Goal: Transaction & Acquisition: Purchase product/service

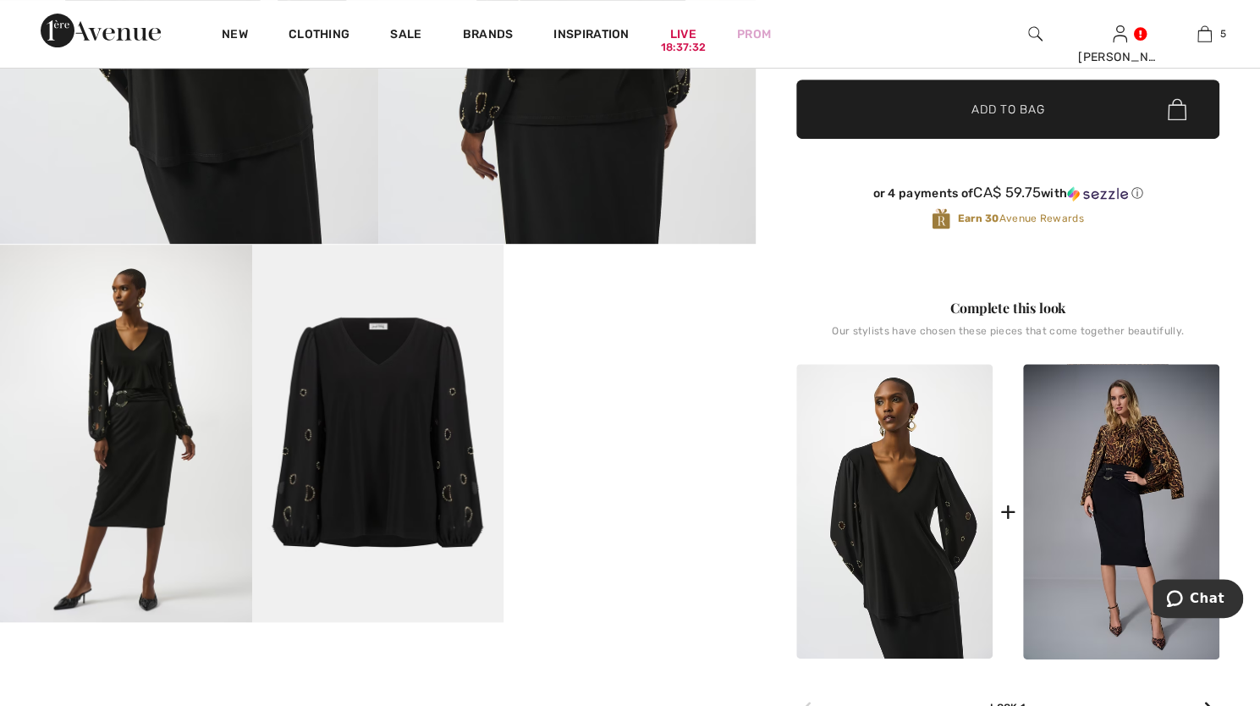
scroll to position [250, 0]
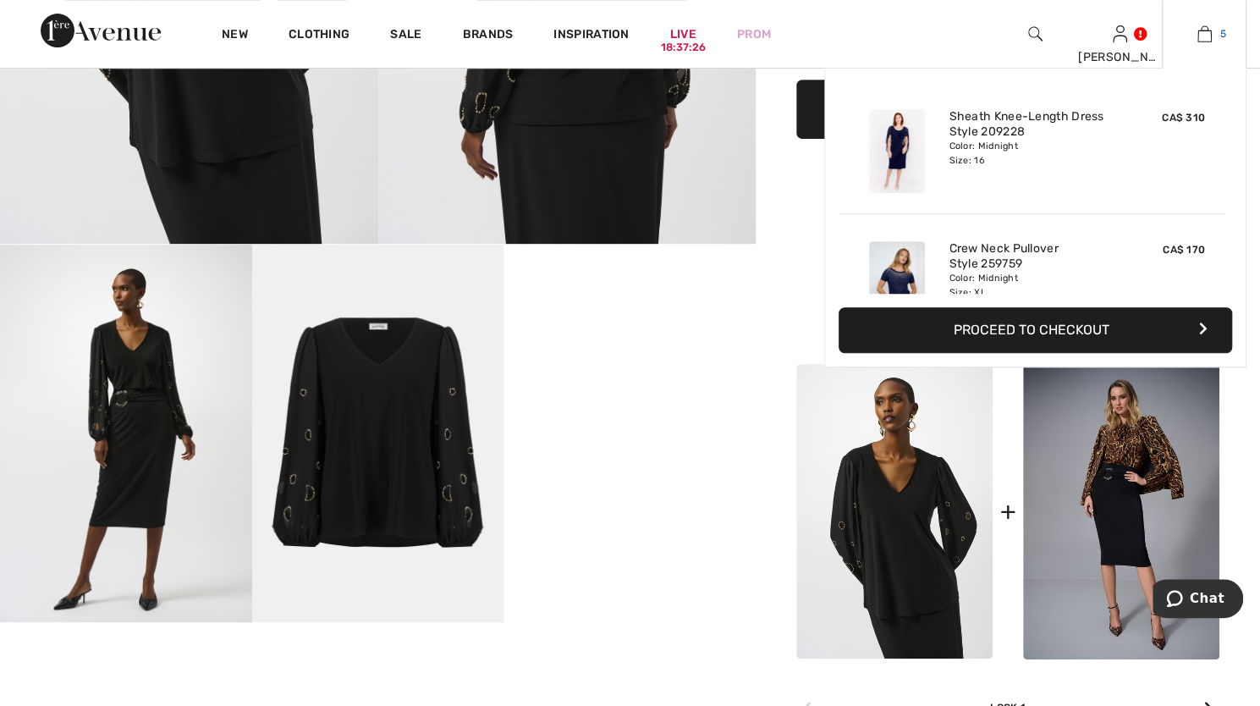
click at [1205, 35] on img at bounding box center [1204, 34] width 14 height 20
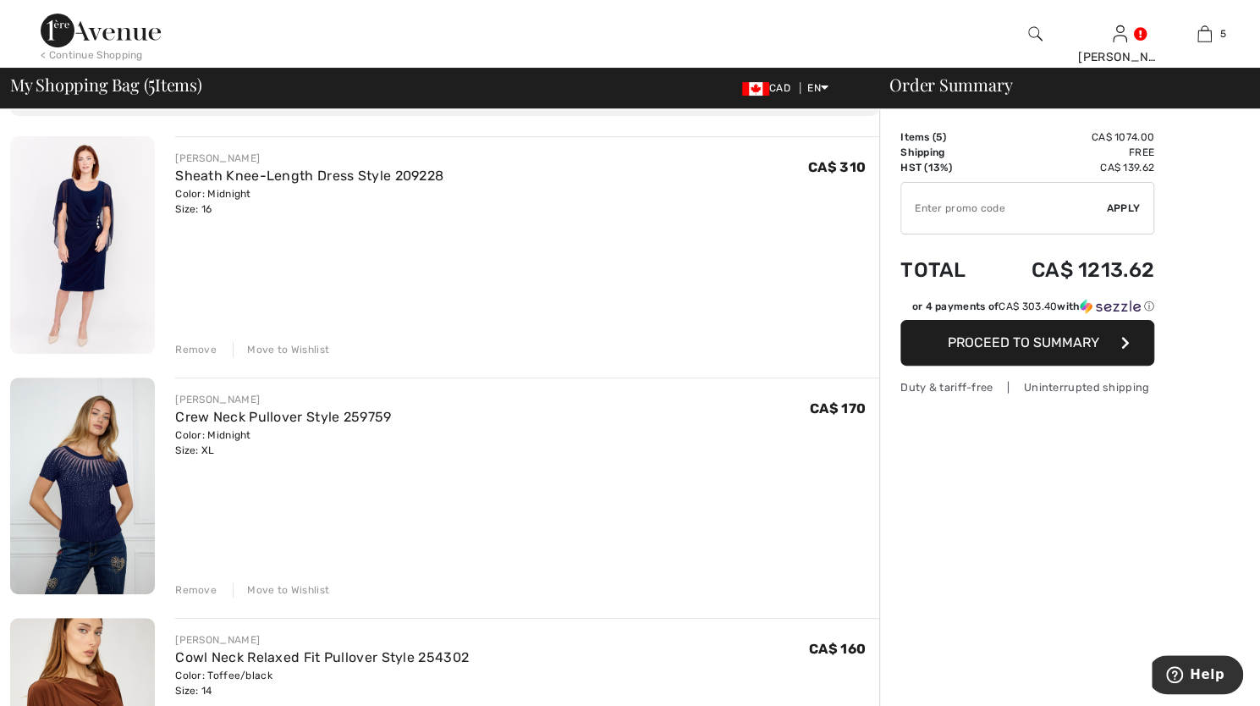
scroll to position [169, 0]
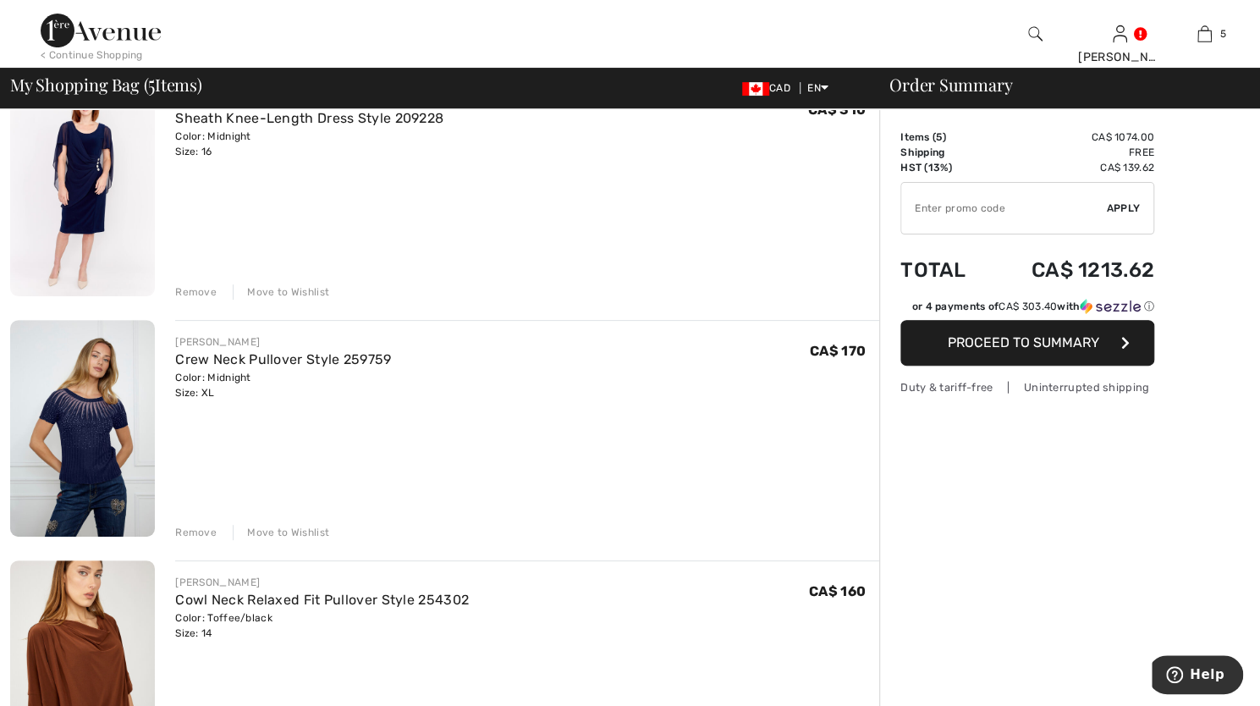
click at [197, 281] on div "Remove Move to Wishlist" at bounding box center [527, 290] width 704 height 19
click at [197, 284] on div "Remove" at bounding box center [195, 291] width 41 height 15
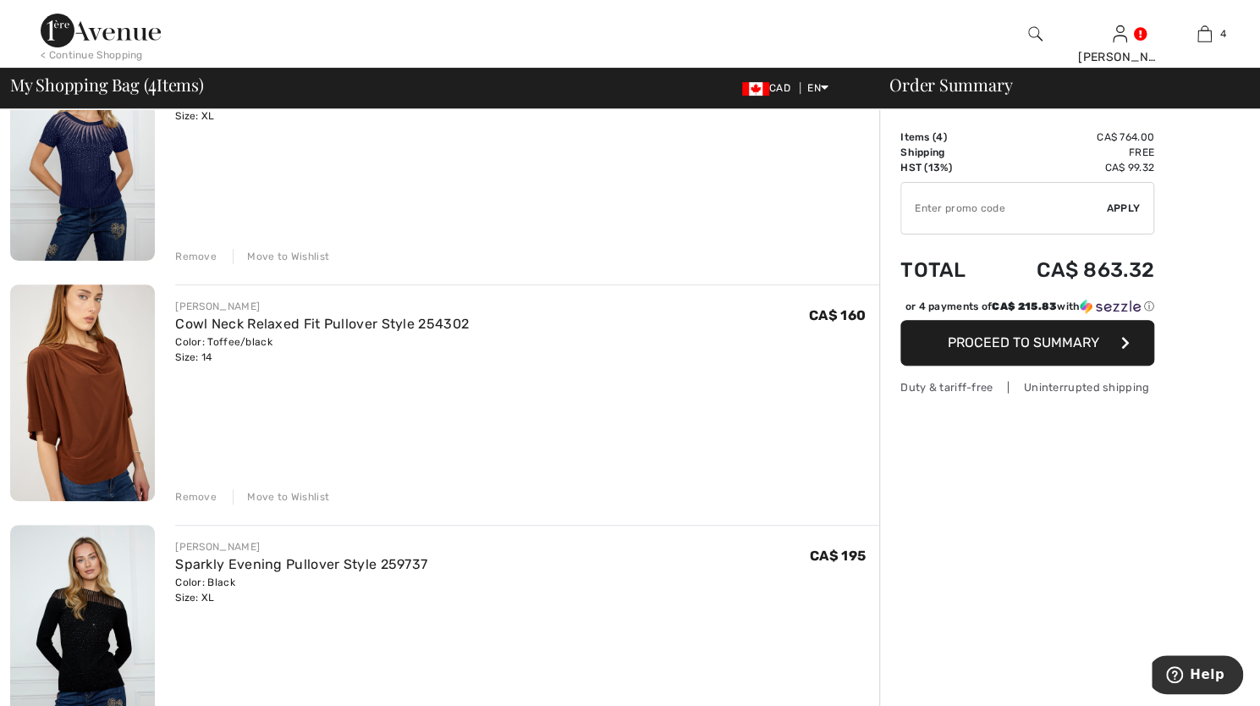
scroll to position [61, 0]
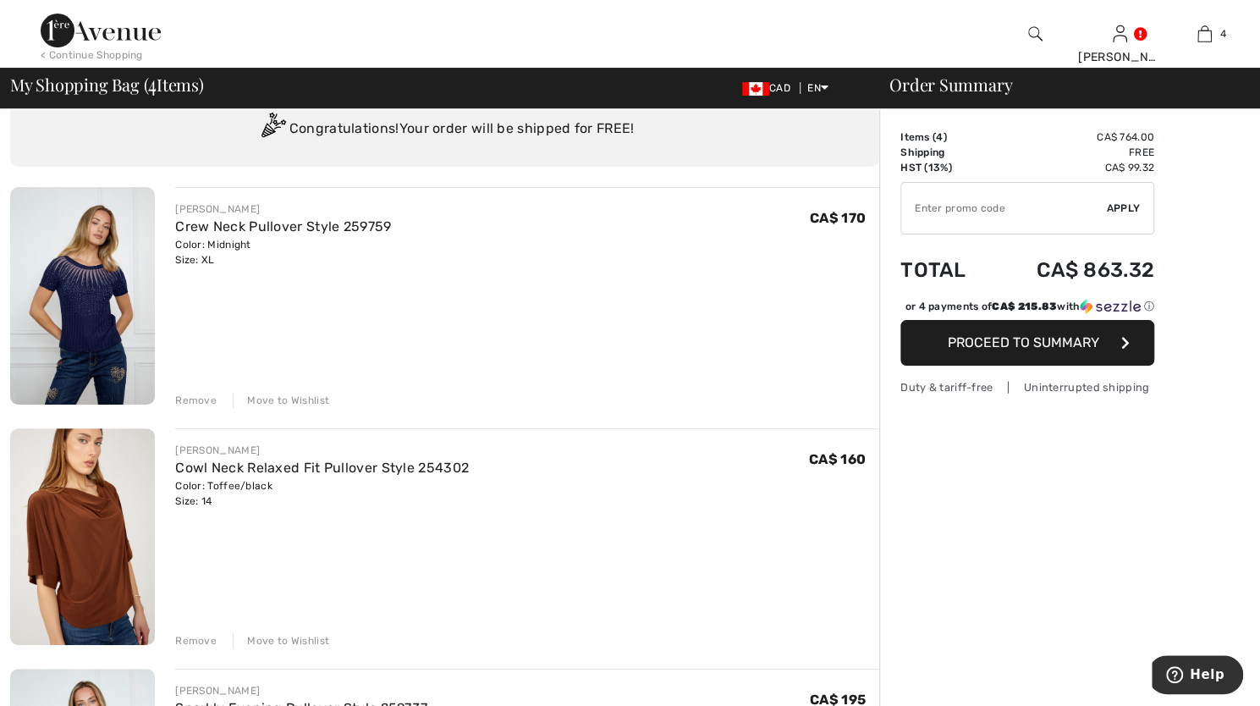
click at [195, 640] on div "Remove" at bounding box center [195, 640] width 41 height 15
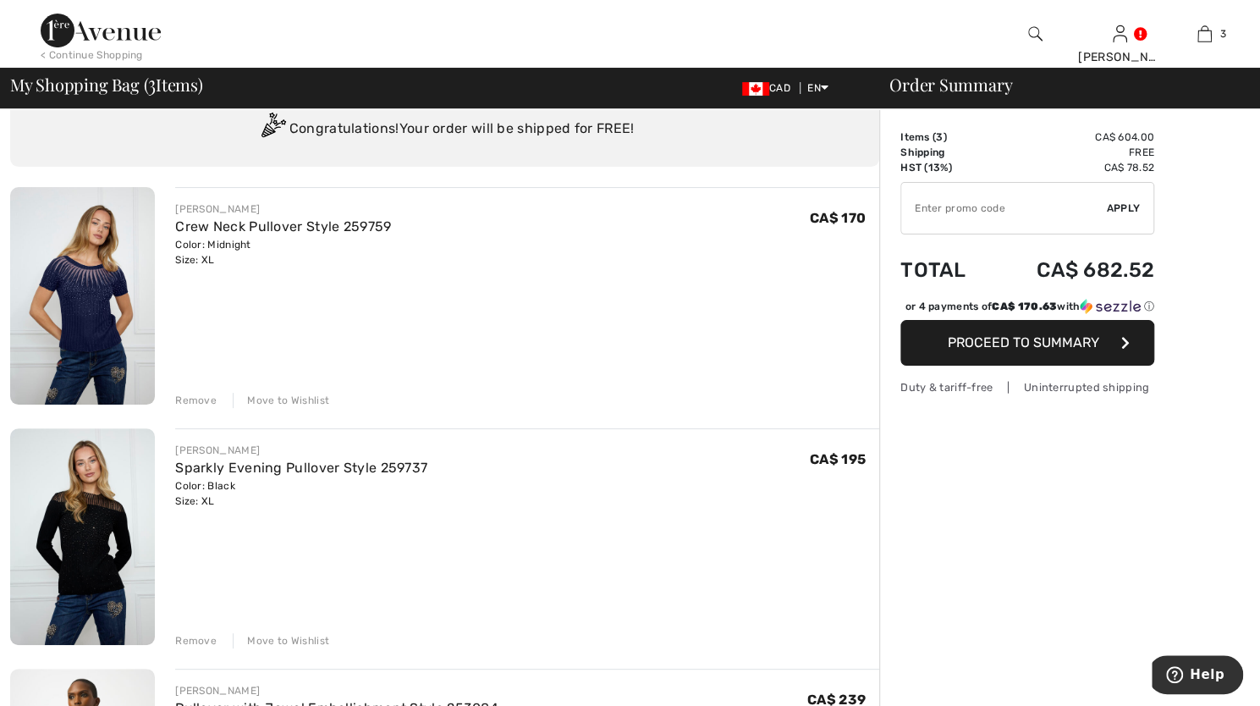
click at [194, 394] on div "Remove" at bounding box center [195, 400] width 41 height 15
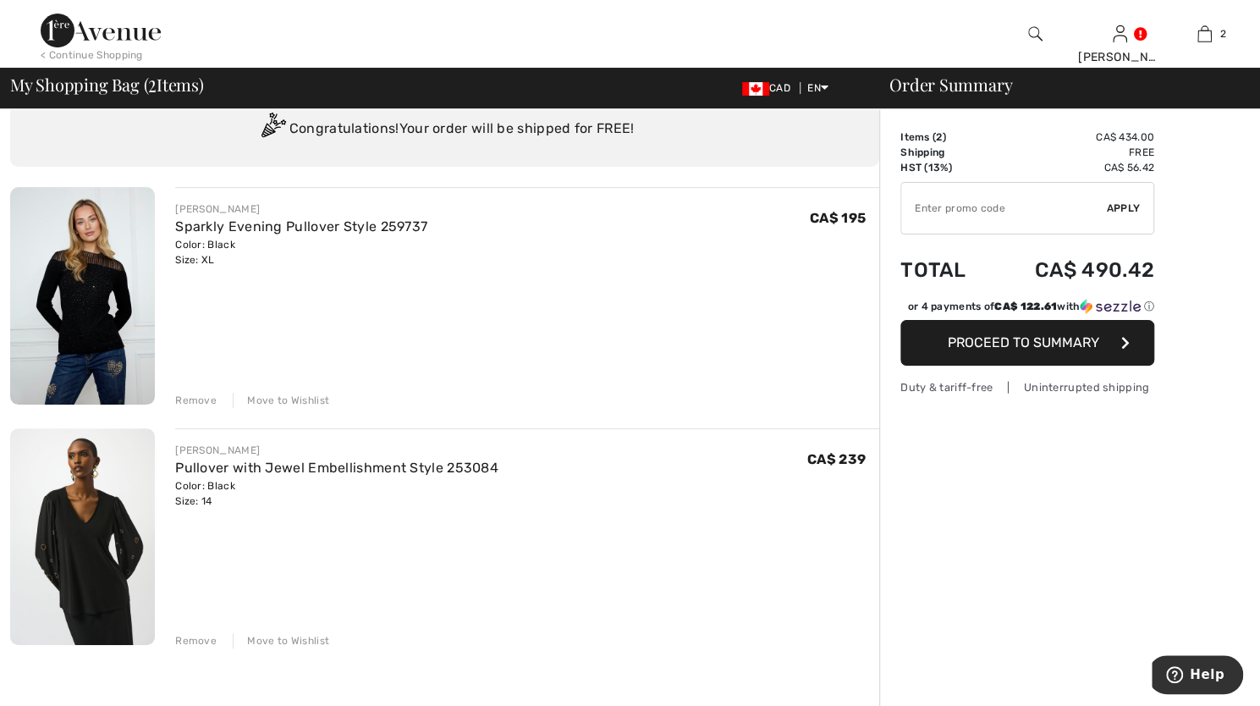
click at [195, 397] on div "Remove" at bounding box center [195, 400] width 41 height 15
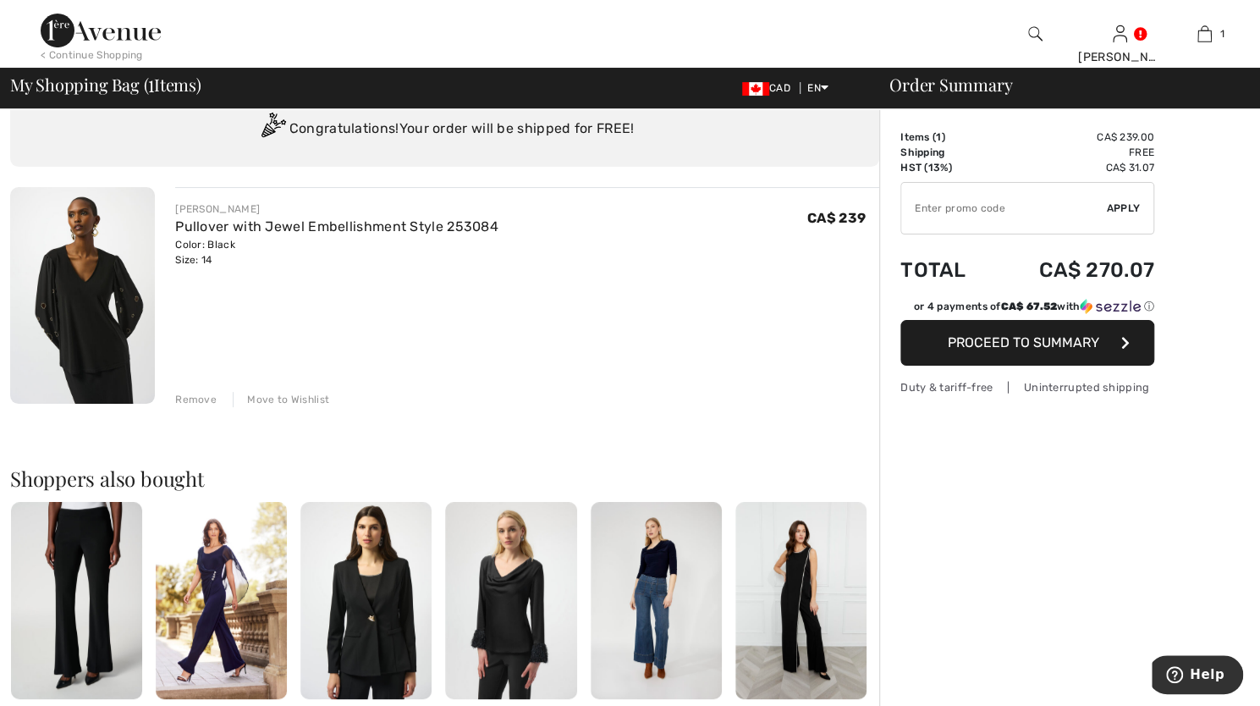
click at [1009, 333] on button "Proceed to Summary" at bounding box center [1027, 343] width 254 height 46
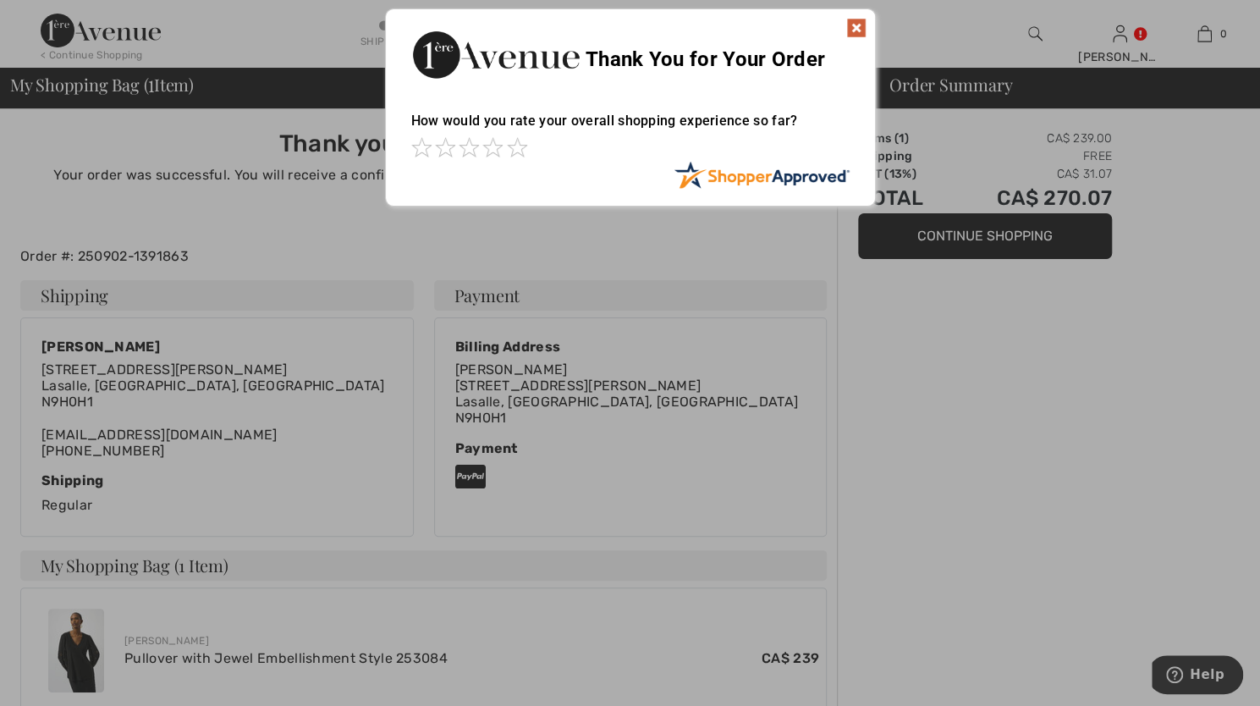
click at [855, 22] on img at bounding box center [856, 28] width 20 height 20
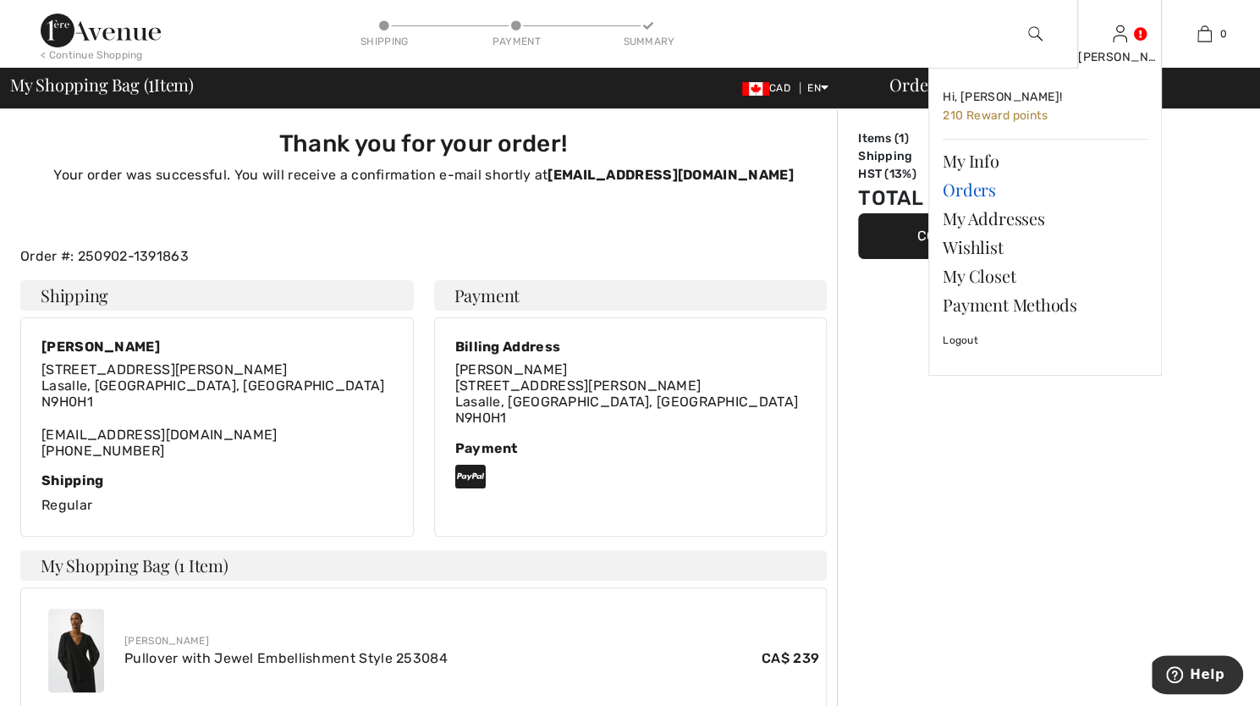
click at [960, 184] on link "Orders" at bounding box center [1045, 189] width 205 height 29
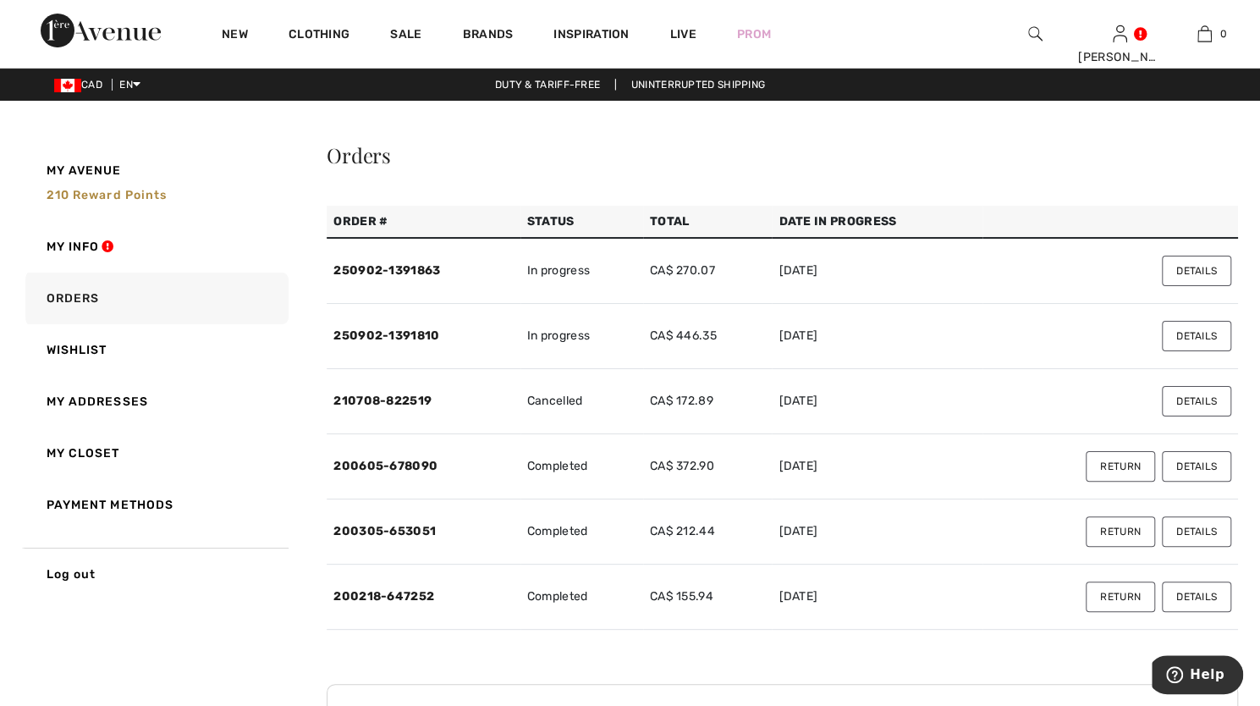
click at [1179, 334] on button "Details" at bounding box center [1196, 336] width 69 height 30
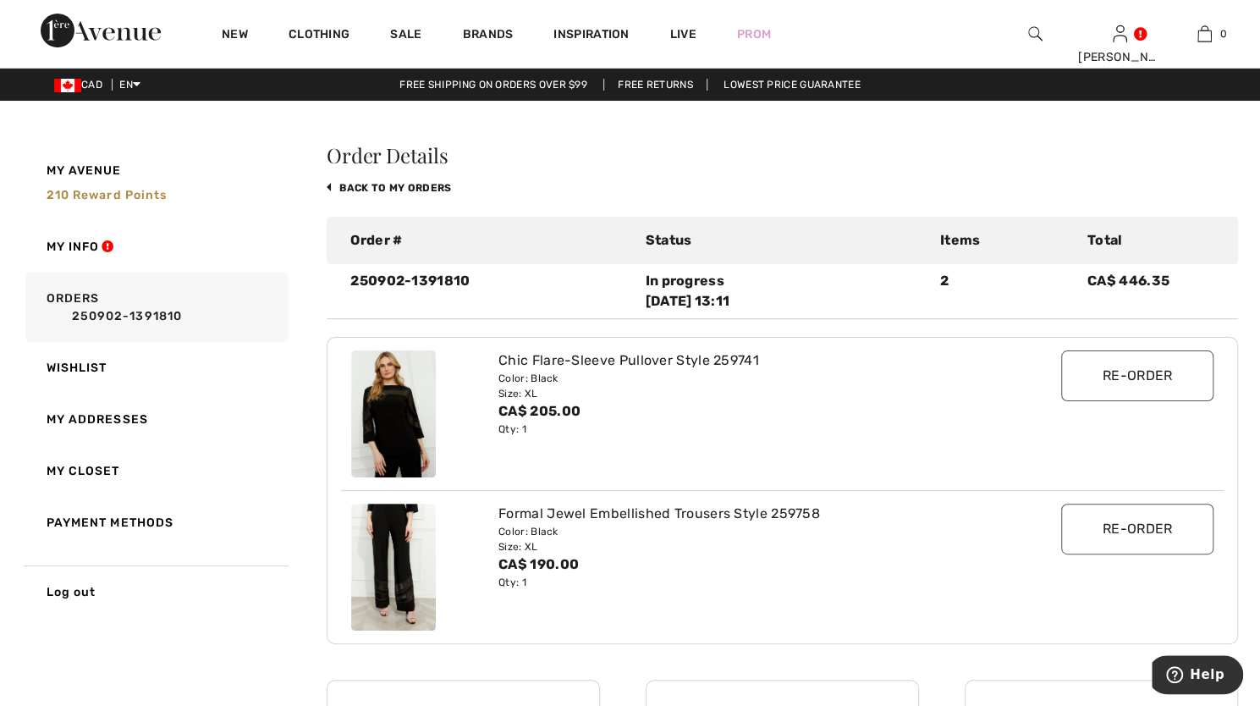
click at [417, 423] on img at bounding box center [393, 413] width 85 height 127
click at [540, 361] on div "Chic Flare-Sleeve Pullover Style 259741" at bounding box center [745, 360] width 494 height 20
click at [590, 350] on div "Chic Flare-Sleeve Pullover Style 259741" at bounding box center [745, 360] width 494 height 20
click at [594, 365] on div "Chic Flare-Sleeve Pullover Style 259741" at bounding box center [745, 360] width 494 height 20
click at [386, 456] on img at bounding box center [393, 413] width 85 height 127
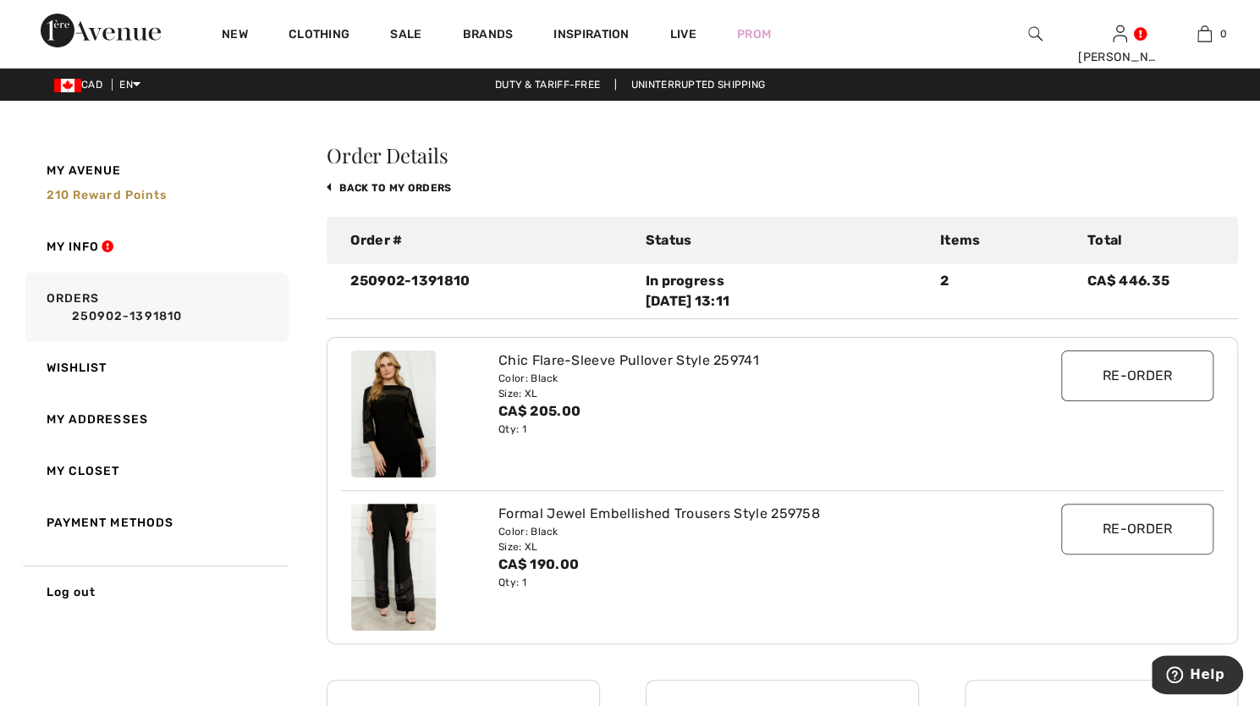
click at [380, 430] on img at bounding box center [393, 413] width 85 height 127
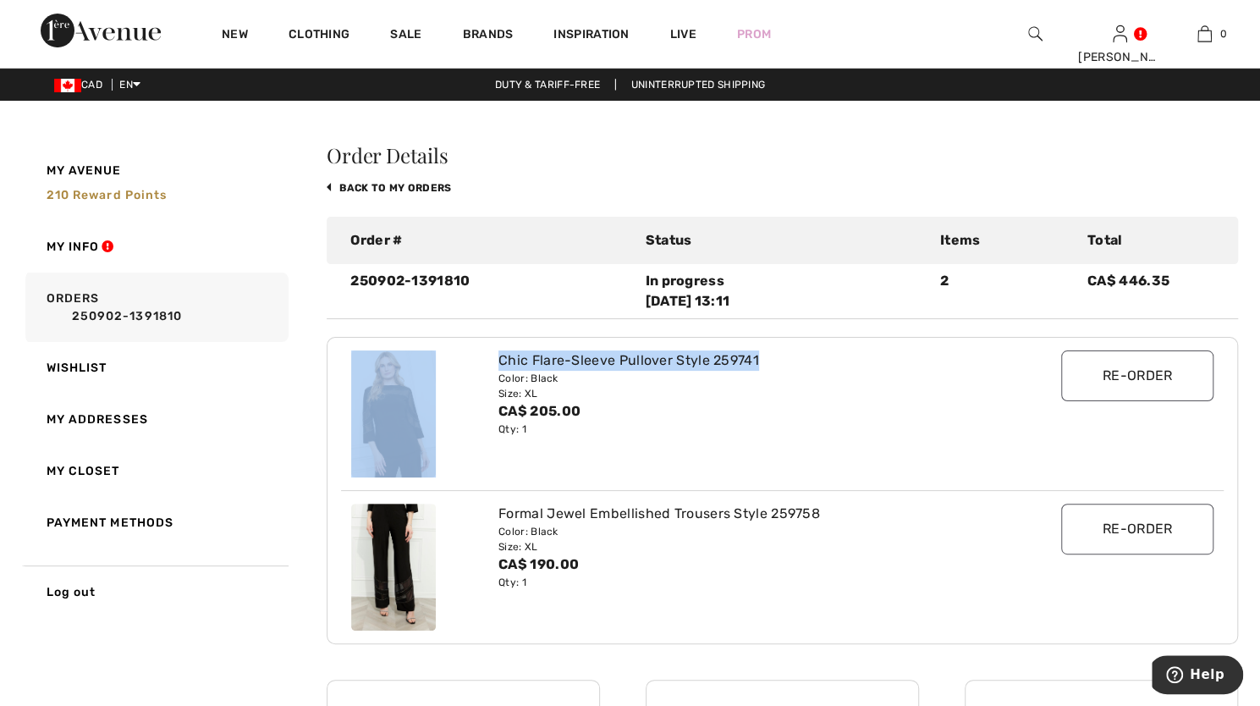
drag, startPoint x: 482, startPoint y: 354, endPoint x: 764, endPoint y: 350, distance: 281.8
click at [764, 350] on div "Chic Flare-Sleeve Pullover Style 259741 Color: Black Size: XL CA$ 205.00 Qty: 1…" at bounding box center [782, 414] width 883 height 152
copy div "Chic Flare-Sleeve Pullover Style 259741"
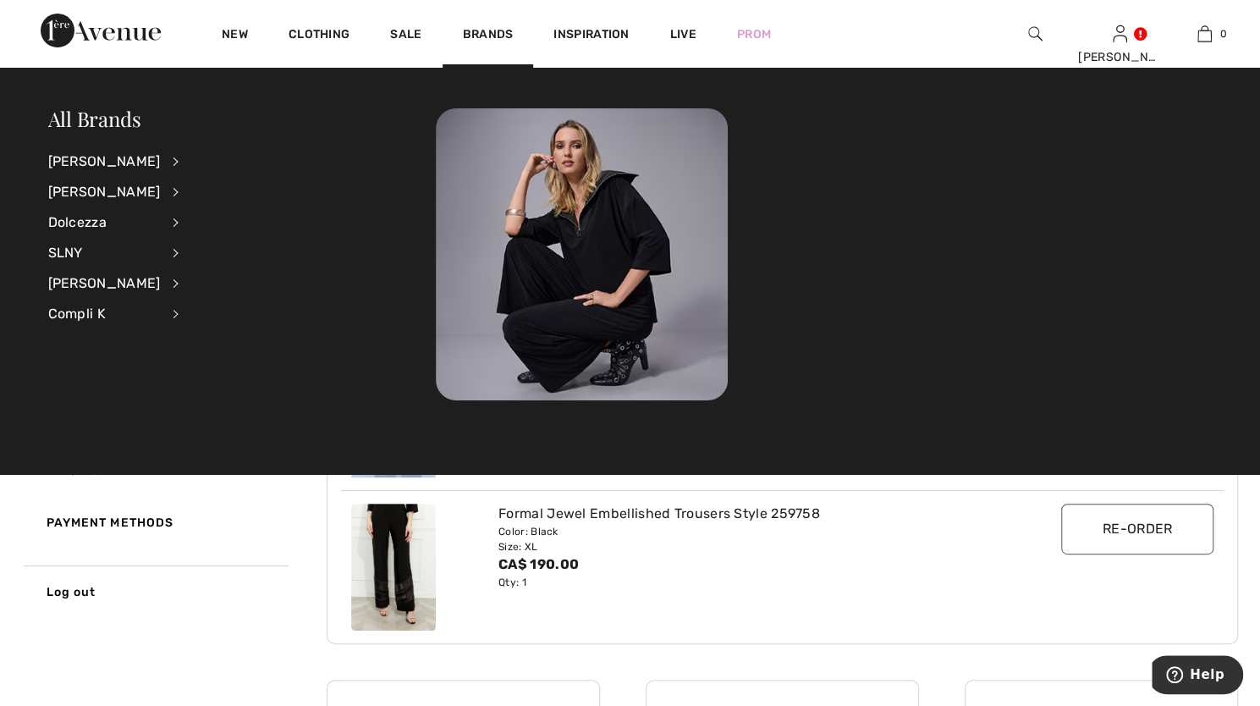
click at [1036, 34] on img at bounding box center [1035, 34] width 14 height 20
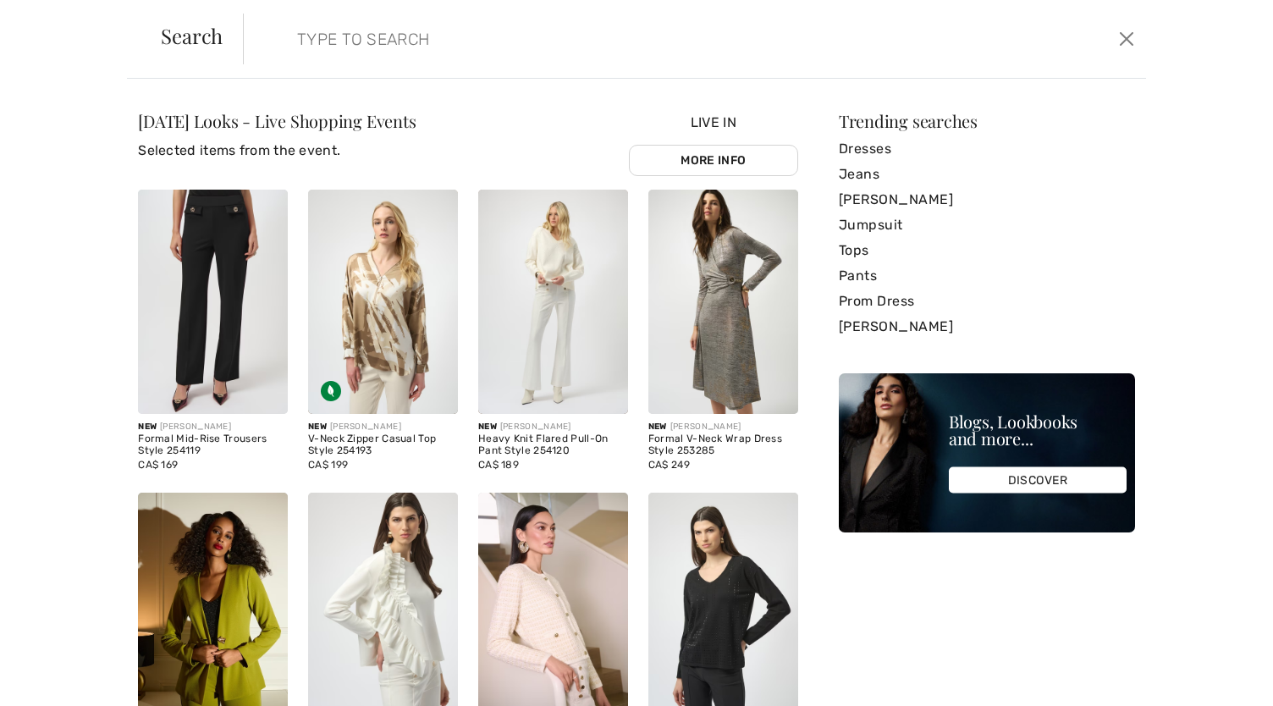
paste input "Chic Flare-Sleeve Pullover Style 259741"
type input "Chic Flare-Sleeve Pullover Style 259741"
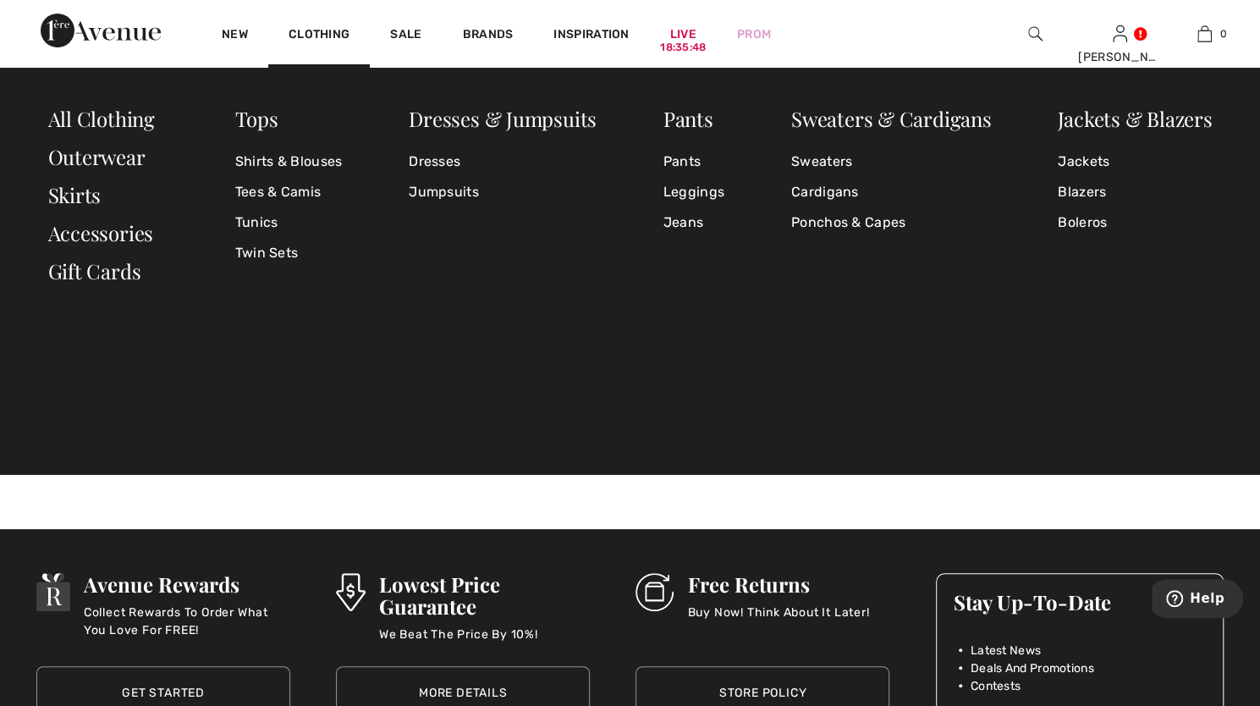
click at [1036, 25] on img at bounding box center [1035, 34] width 14 height 20
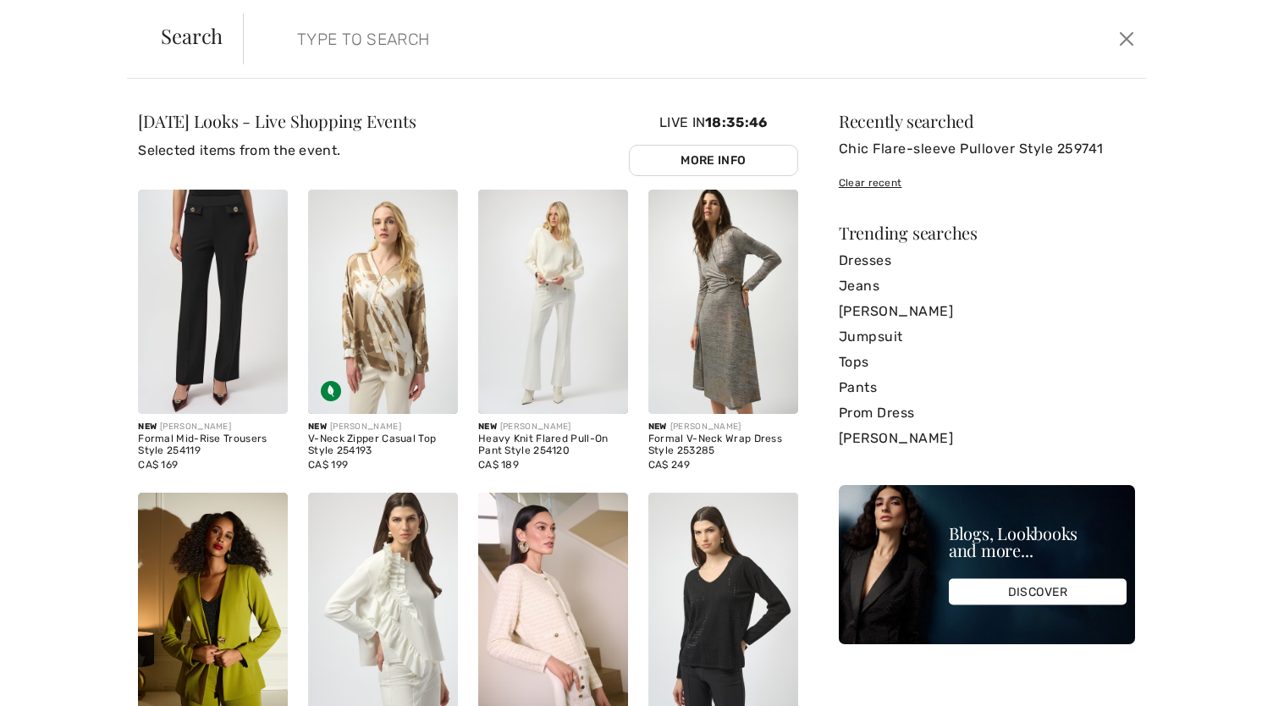
paste input "Chic Flare-Sleeve Pullover Style 259741"
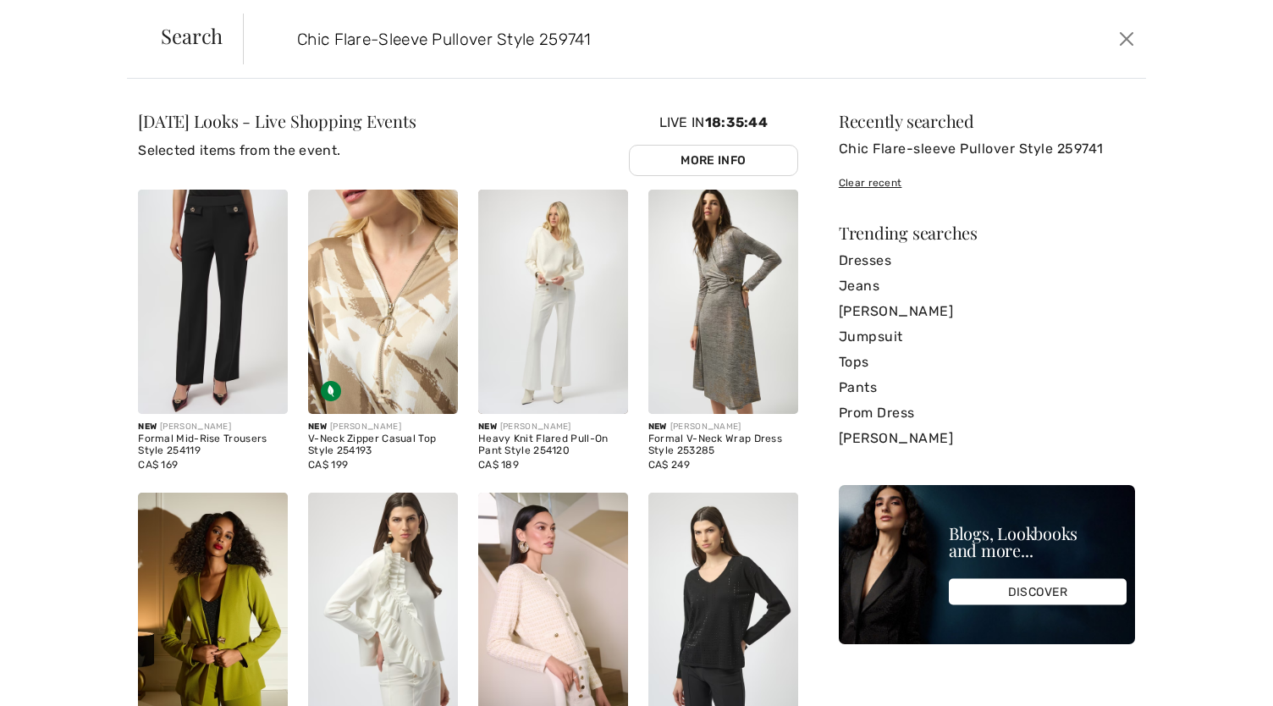
type input "Chic Flare-Sleeve Pullover Style 259741"
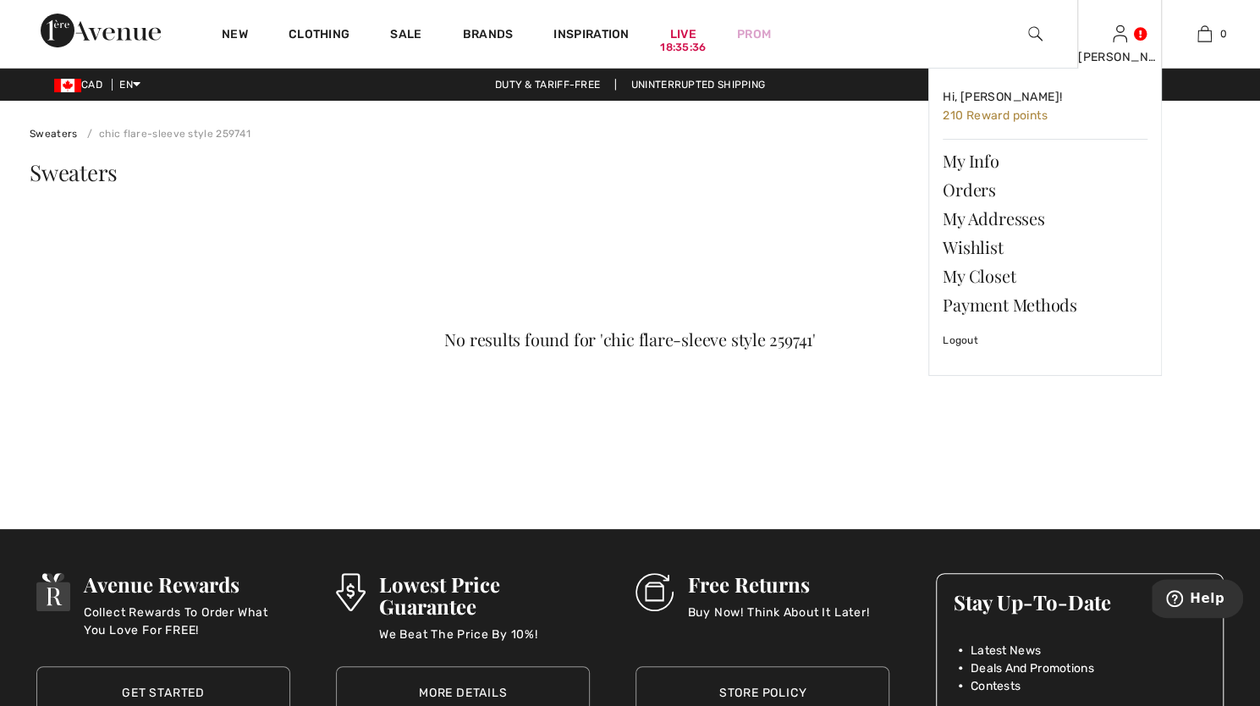
click at [1113, 38] on img at bounding box center [1120, 34] width 14 height 20
click at [972, 185] on link "Orders" at bounding box center [1045, 189] width 205 height 29
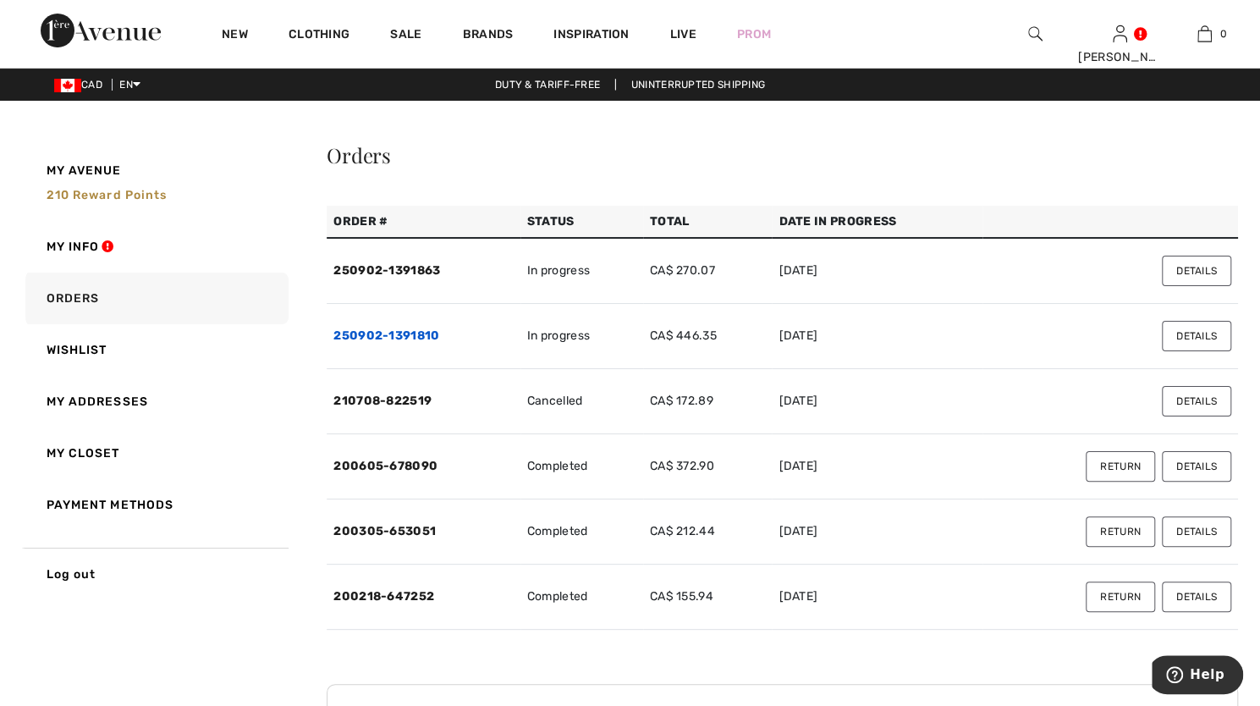
click at [383, 331] on link "250902-1391810" at bounding box center [386, 335] width 106 height 14
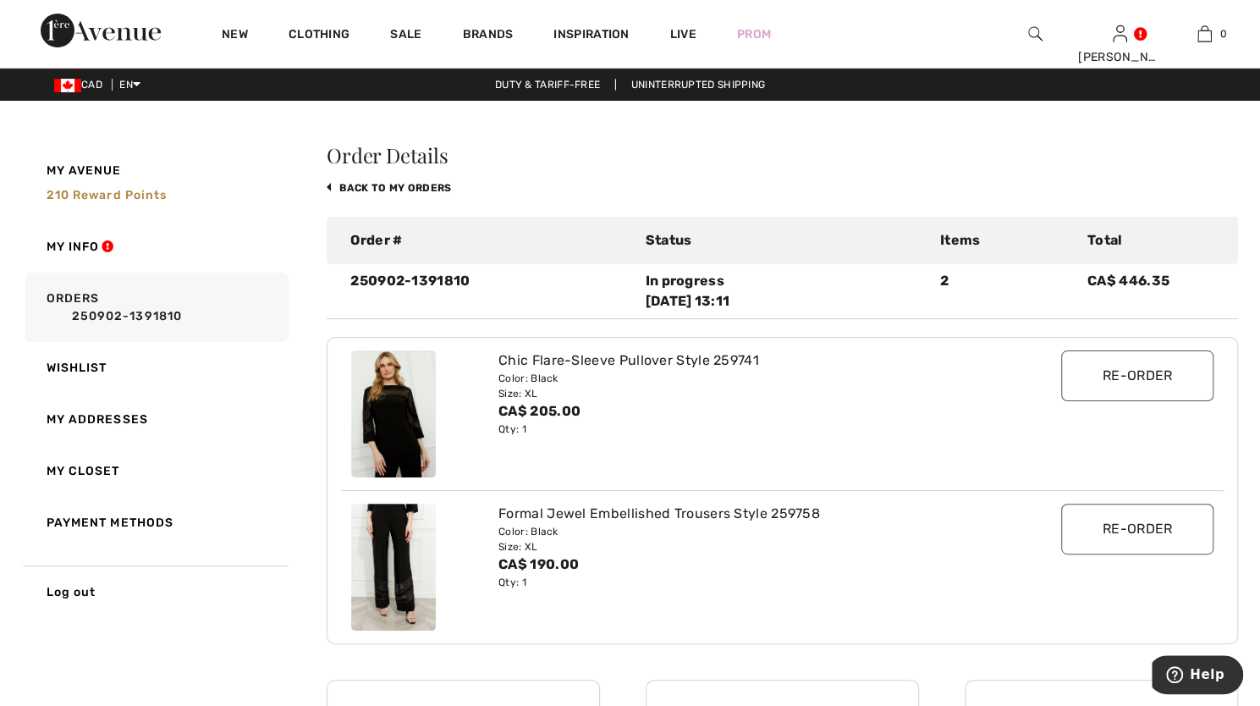
click at [416, 351] on img at bounding box center [393, 413] width 85 height 127
click at [407, 375] on img at bounding box center [393, 413] width 85 height 127
click at [499, 356] on div "Chic Flare-Sleeve Pullover Style 259741" at bounding box center [745, 360] width 494 height 20
click at [506, 364] on div "Chic Flare-Sleeve Pullover Style 259741" at bounding box center [745, 360] width 494 height 20
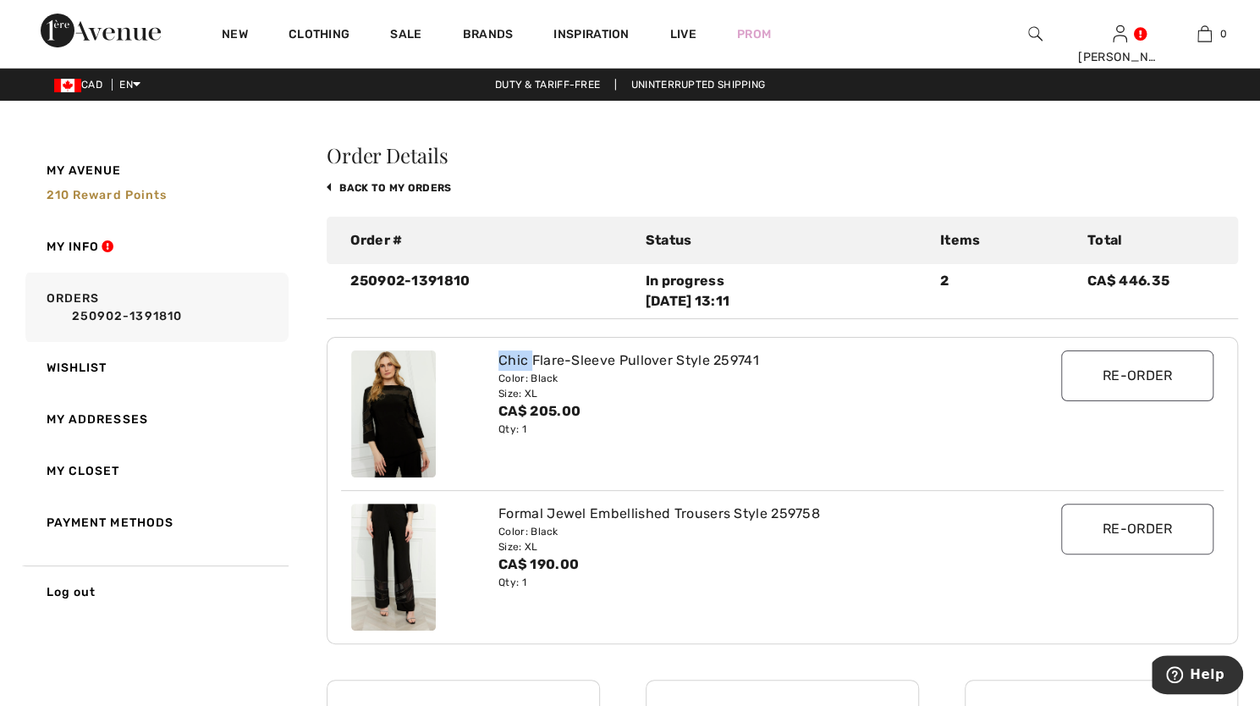
click at [506, 364] on div "Chic Flare-Sleeve Pullover Style 259741" at bounding box center [745, 360] width 494 height 20
click at [713, 353] on div "Chic Flare-Sleeve Pullover Style 259741" at bounding box center [745, 360] width 494 height 20
click at [818, 354] on div "Chic Flare-Sleeve Pullover Style 259741" at bounding box center [745, 360] width 494 height 20
click at [410, 408] on img at bounding box center [393, 413] width 85 height 127
click at [405, 408] on img at bounding box center [393, 413] width 85 height 127
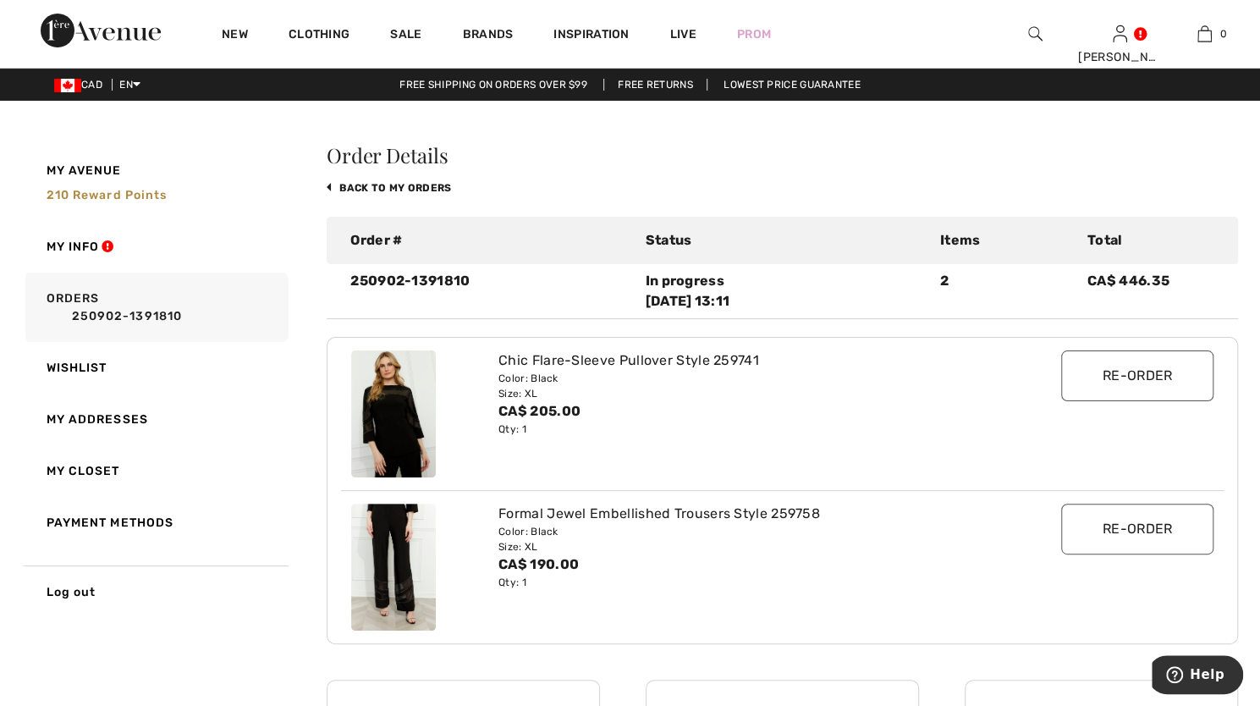
click at [405, 408] on img at bounding box center [393, 413] width 85 height 127
click at [400, 408] on img at bounding box center [393, 413] width 85 height 127
drag, startPoint x: 619, startPoint y: 357, endPoint x: 755, endPoint y: 356, distance: 136.3
click at [755, 356] on div "Chic Flare-Sleeve Pullover Style 259741" at bounding box center [745, 360] width 494 height 20
copy div "Pullover Style 259741"
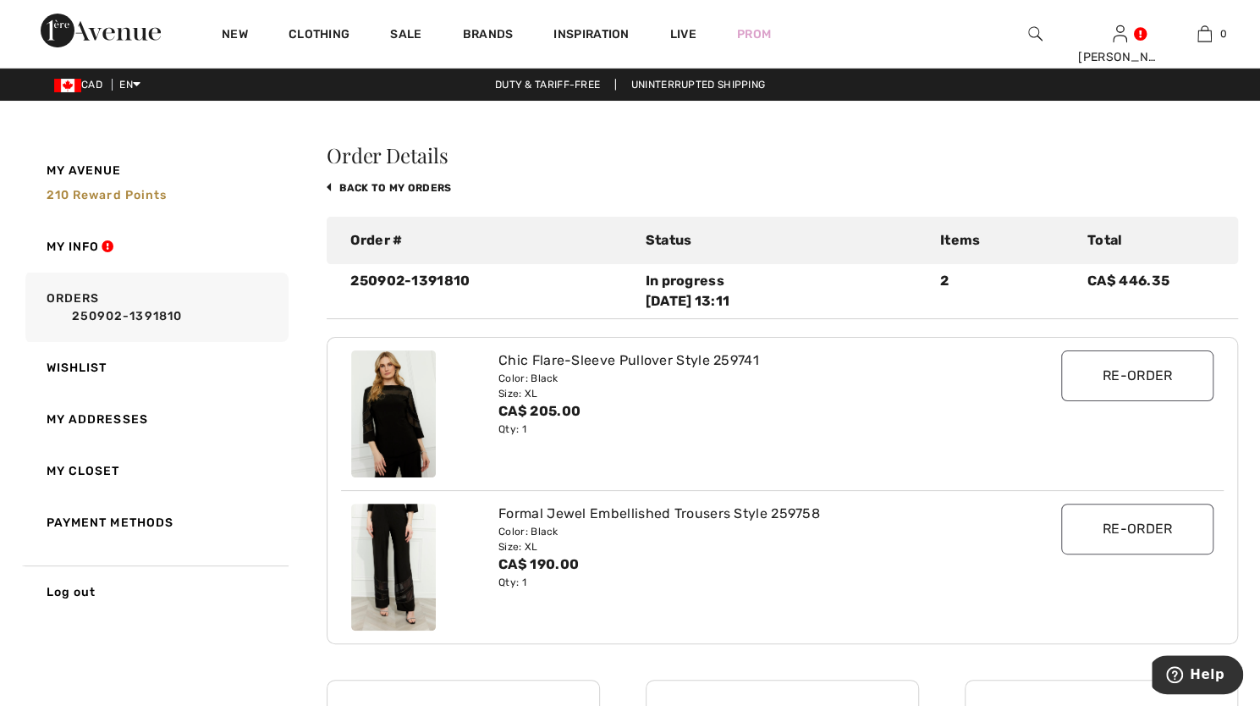
click at [1024, 29] on div at bounding box center [1035, 34] width 85 height 68
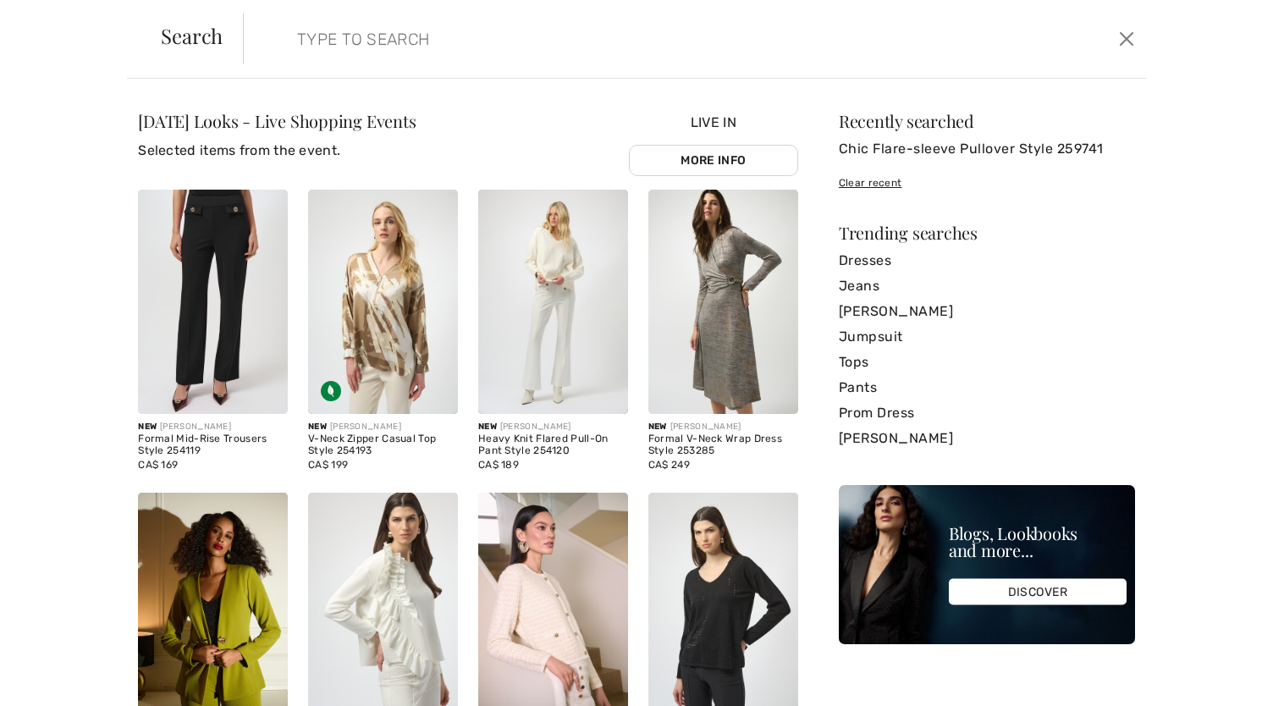
paste input "Pullover Style 259741"
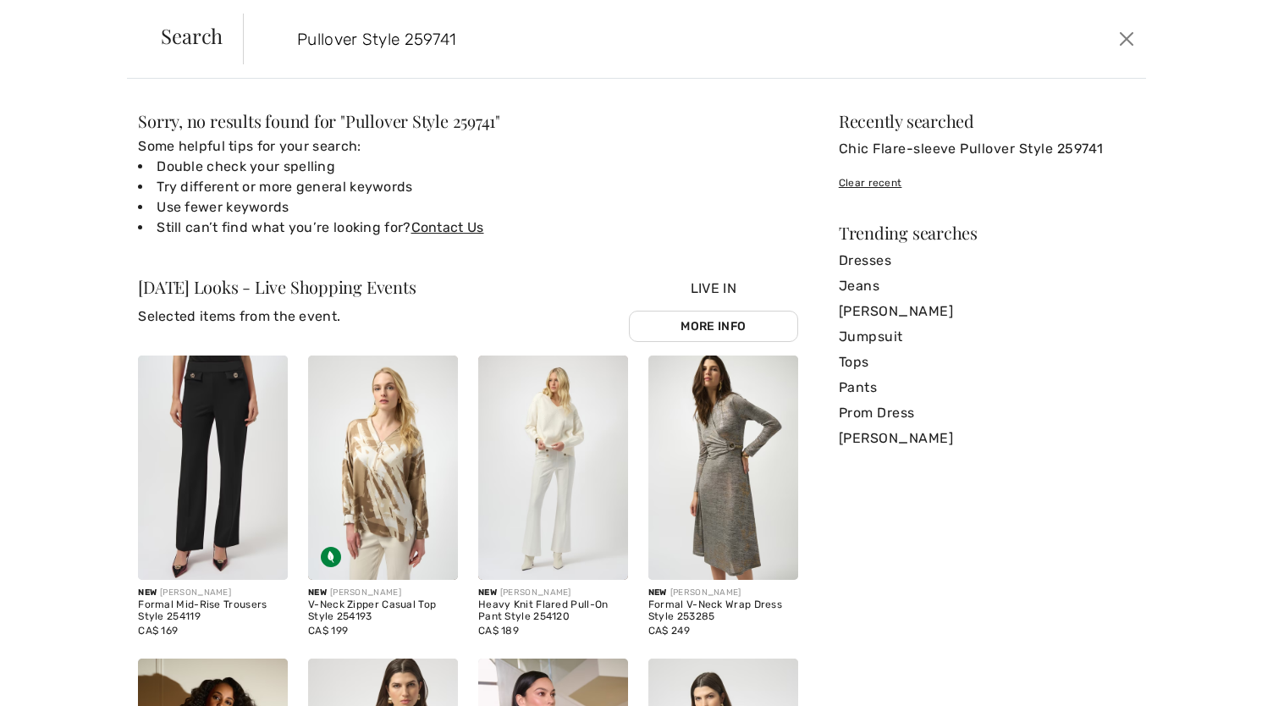
type input "Pullover Style 259741"
drag, startPoint x: 457, startPoint y: 36, endPoint x: 203, endPoint y: 40, distance: 253.9
click at [227, 41] on div "Search Pullover Style 259741 Clear" at bounding box center [636, 39] width 1018 height 79
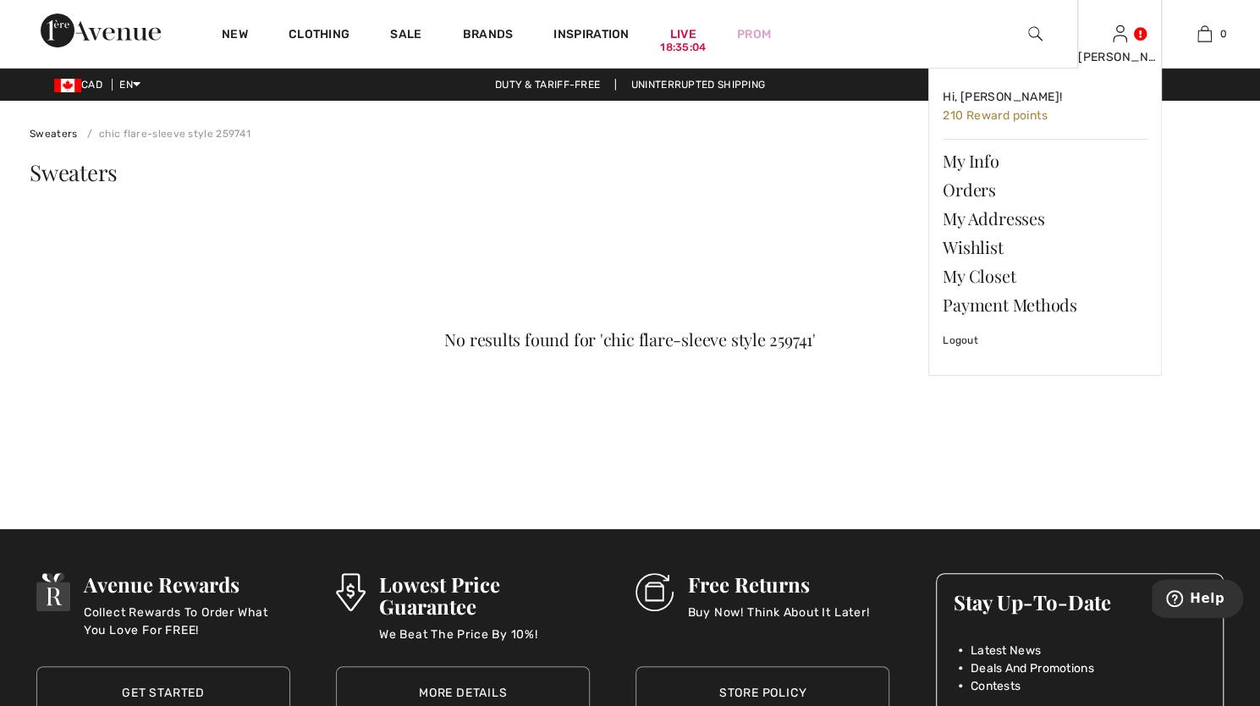
click at [1148, 37] on div "Jacqueline Hi, Jacqueline! 210 Reward points My Info Orders My Addresses Wishli…" at bounding box center [1119, 34] width 85 height 68
click at [963, 193] on link "Orders" at bounding box center [1045, 189] width 205 height 29
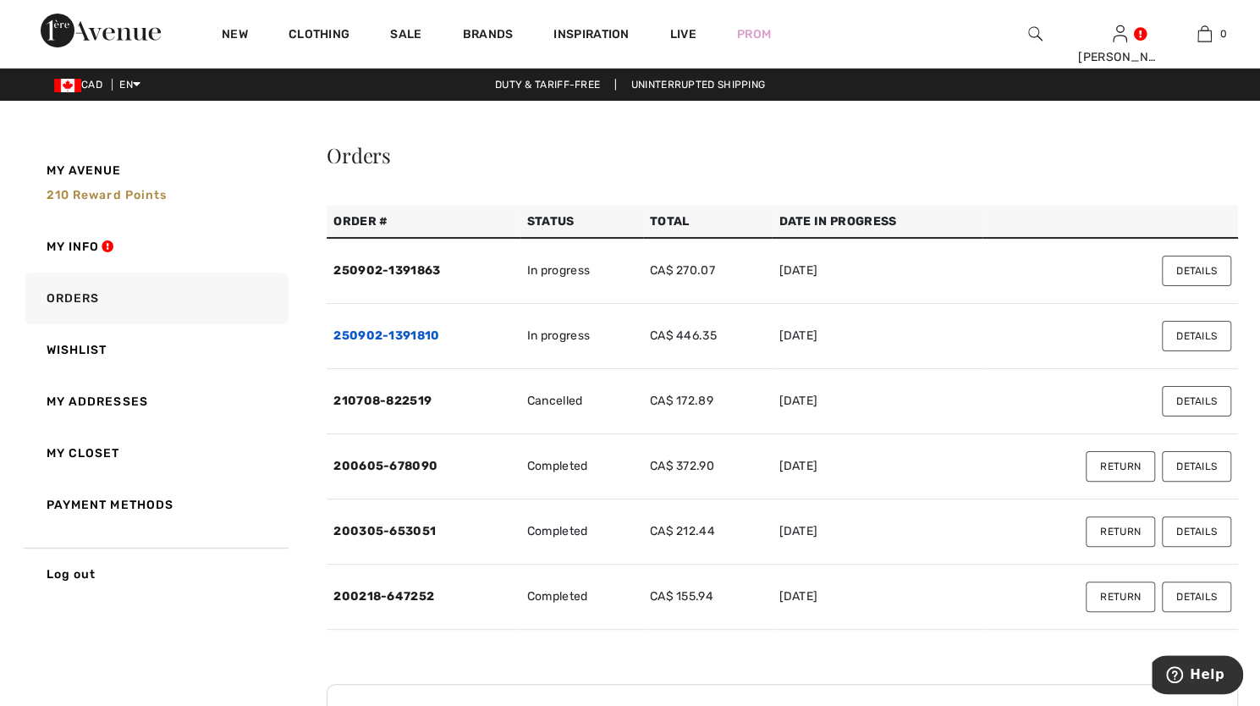
click at [382, 338] on link "250902-1391810" at bounding box center [386, 335] width 106 height 14
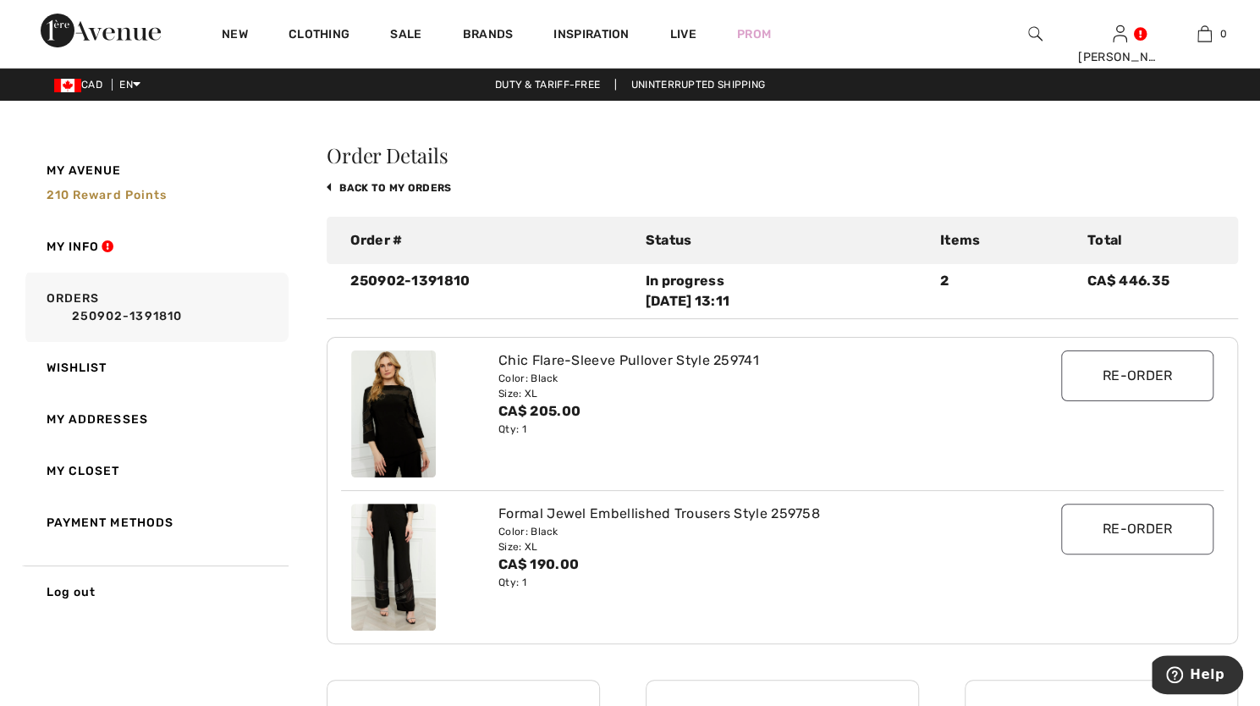
click at [394, 390] on img at bounding box center [393, 413] width 85 height 127
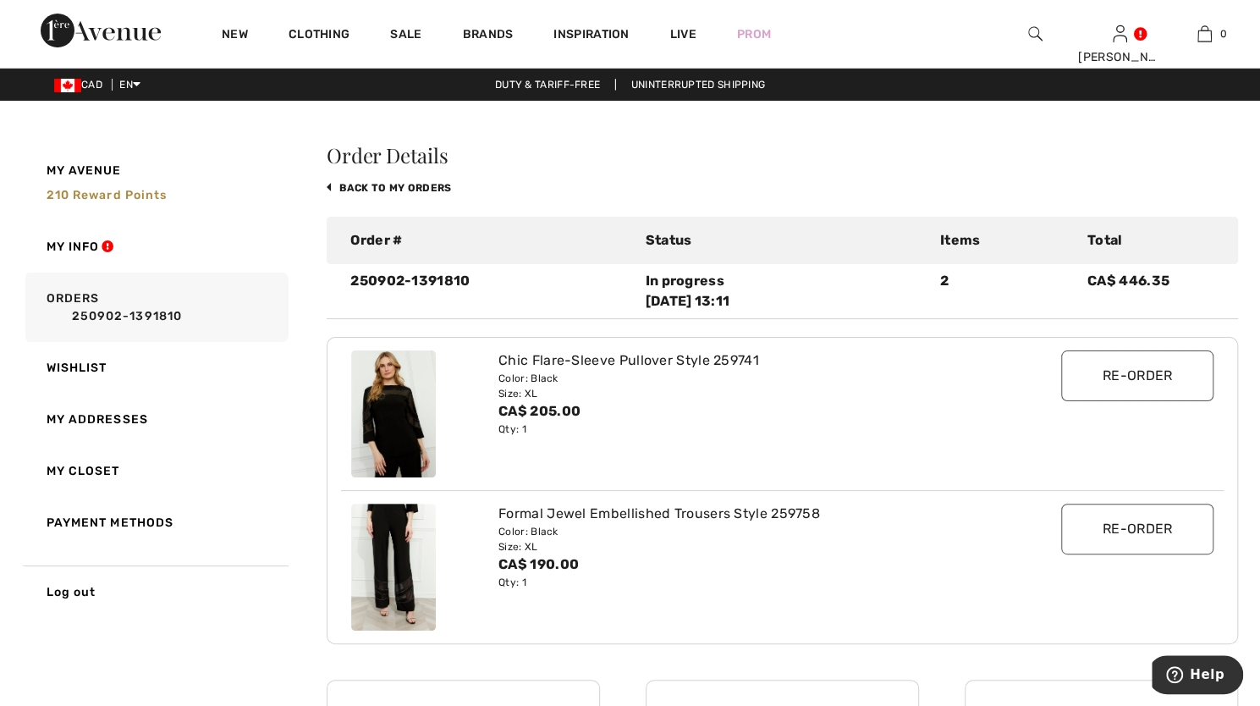
click at [394, 390] on img at bounding box center [393, 413] width 85 height 127
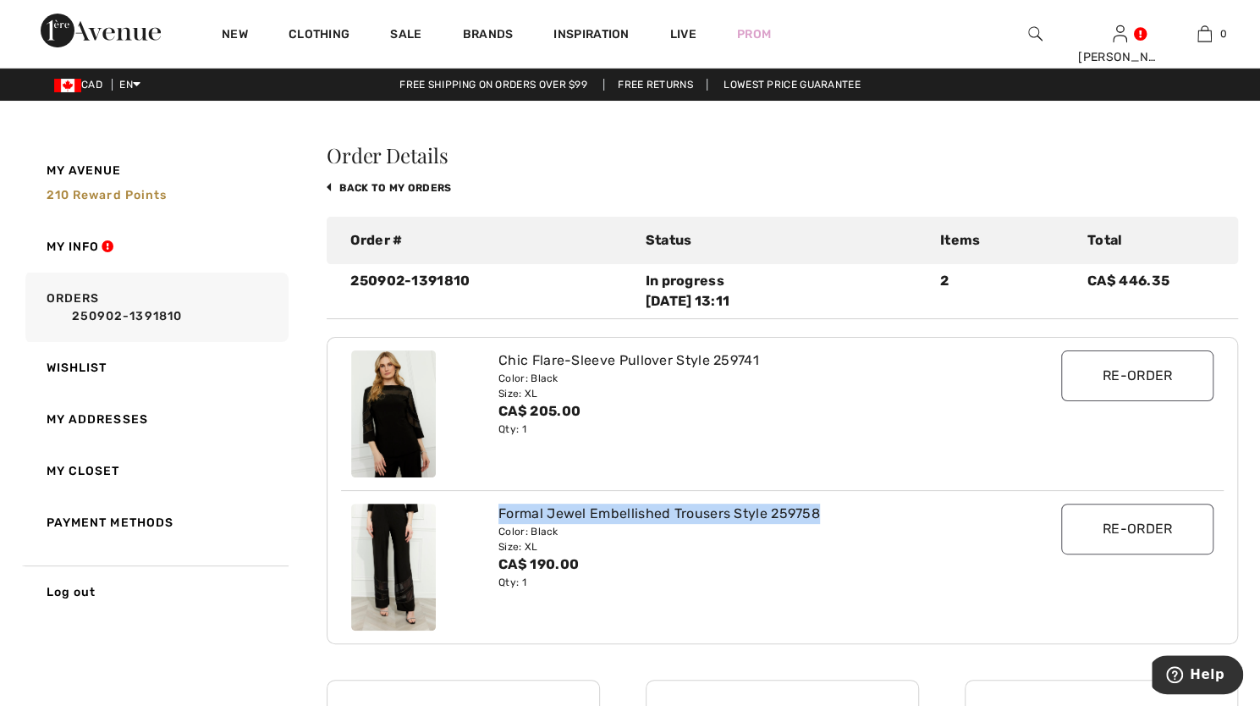
drag, startPoint x: 498, startPoint y: 512, endPoint x: 815, endPoint y: 511, distance: 317.4
click at [815, 511] on div "Formal Jewel Embellished Trousers Style 259758" at bounding box center [745, 514] width 494 height 20
copy div "Formal Jewel Embellished Trousers Style 259758"
click at [1035, 33] on img at bounding box center [1035, 34] width 14 height 20
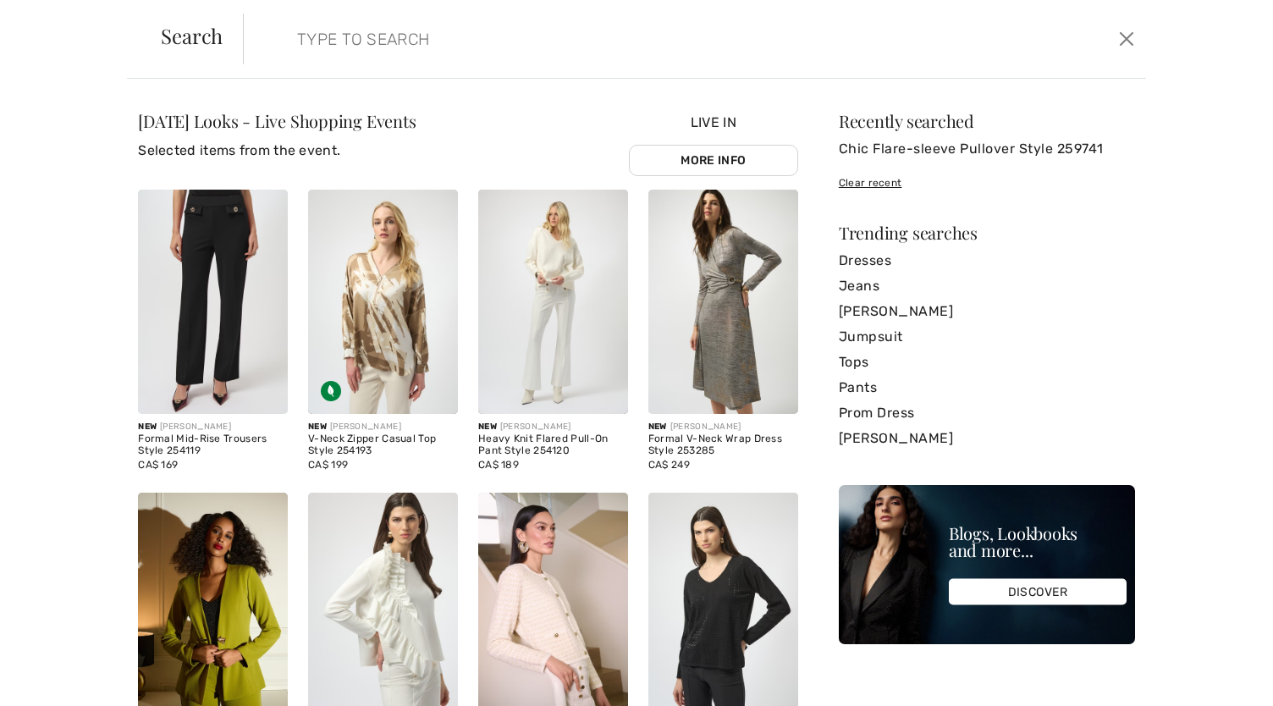
paste input "Formal Jewel Embellished Trousers Style 259758"
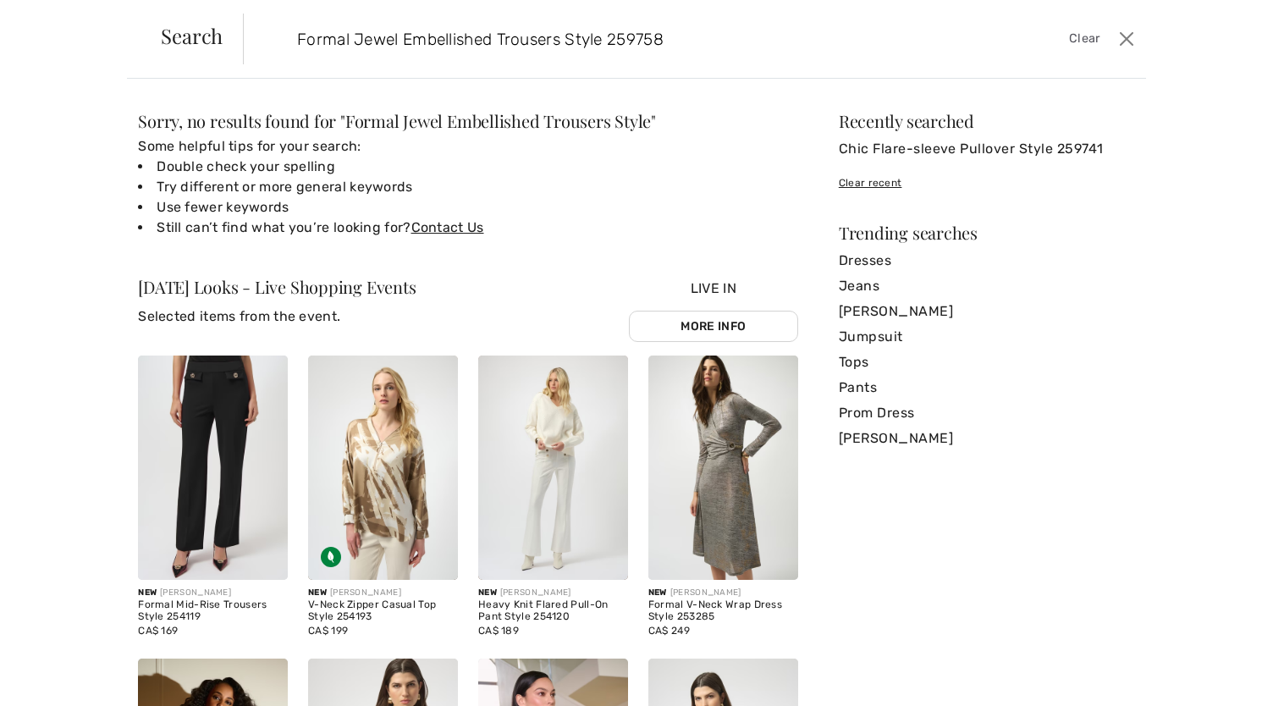
drag, startPoint x: 568, startPoint y: 37, endPoint x: 679, endPoint y: 30, distance: 111.1
click at [679, 30] on input "Formal Jewel Embellished Trousers Style 259758" at bounding box center [595, 39] width 622 height 51
click at [575, 43] on input "Formal Jewel Embellished Trousers" at bounding box center [595, 39] width 622 height 51
type input "Formal Jewel Embellished Trousers"
click at [1087, 32] on span "Clear" at bounding box center [1084, 39] width 31 height 19
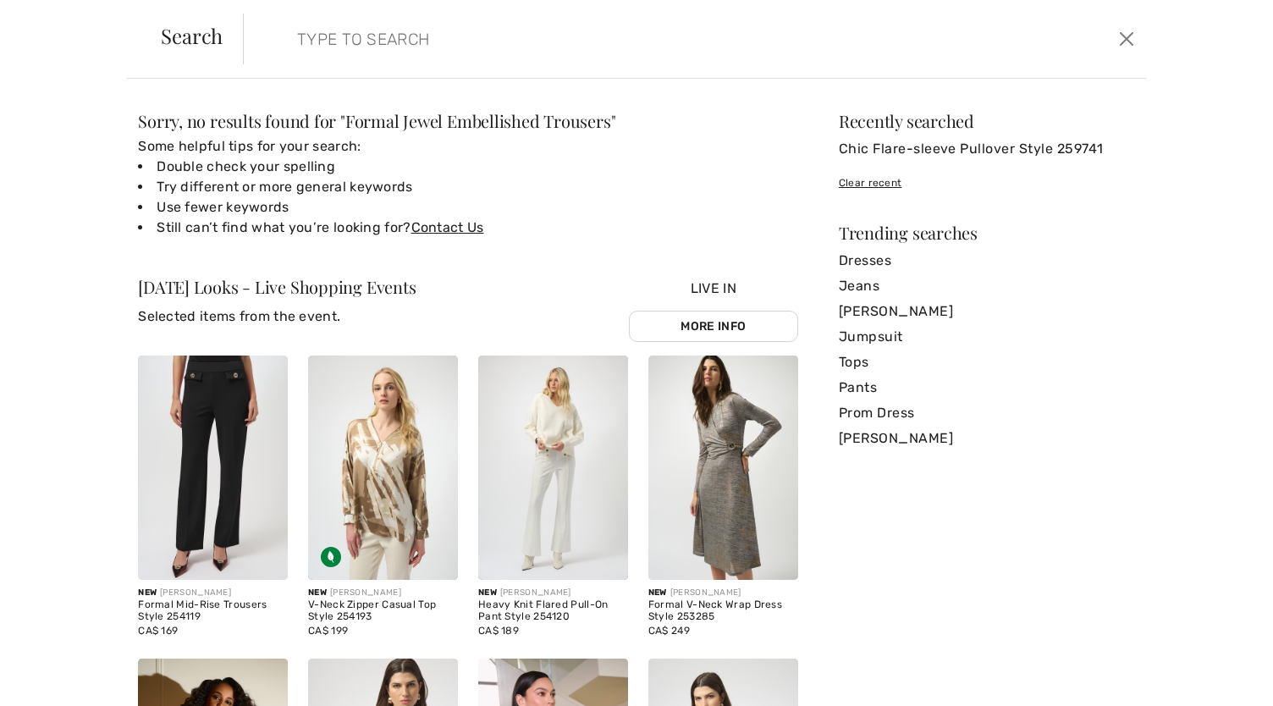
click at [483, 28] on input "search" at bounding box center [595, 39] width 622 height 51
